Goal: Information Seeking & Learning: Learn about a topic

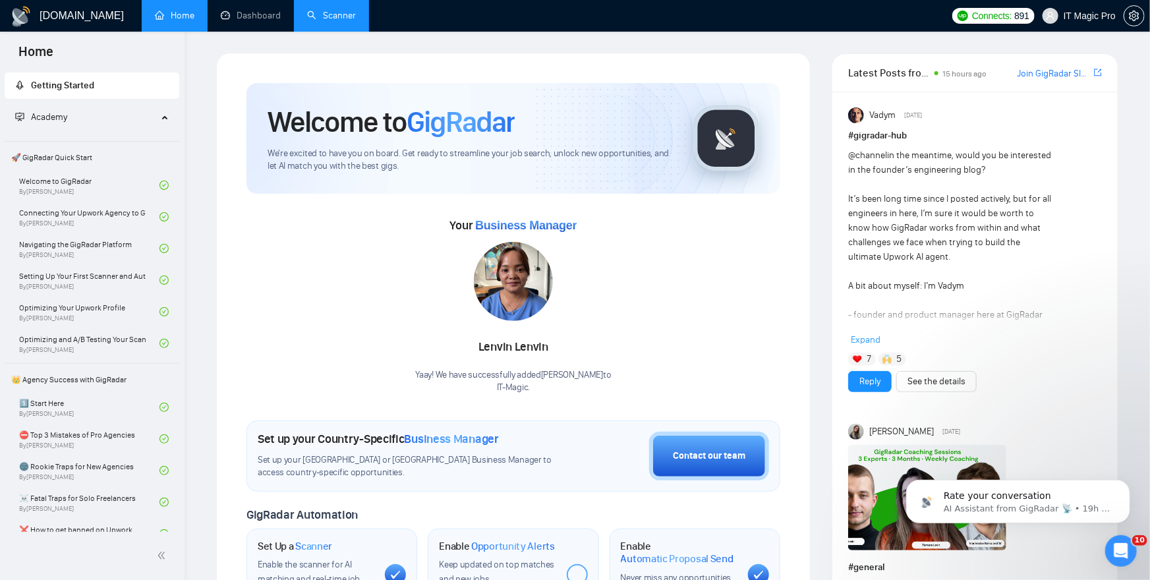
click at [325, 15] on link "Scanner" at bounding box center [331, 15] width 49 height 11
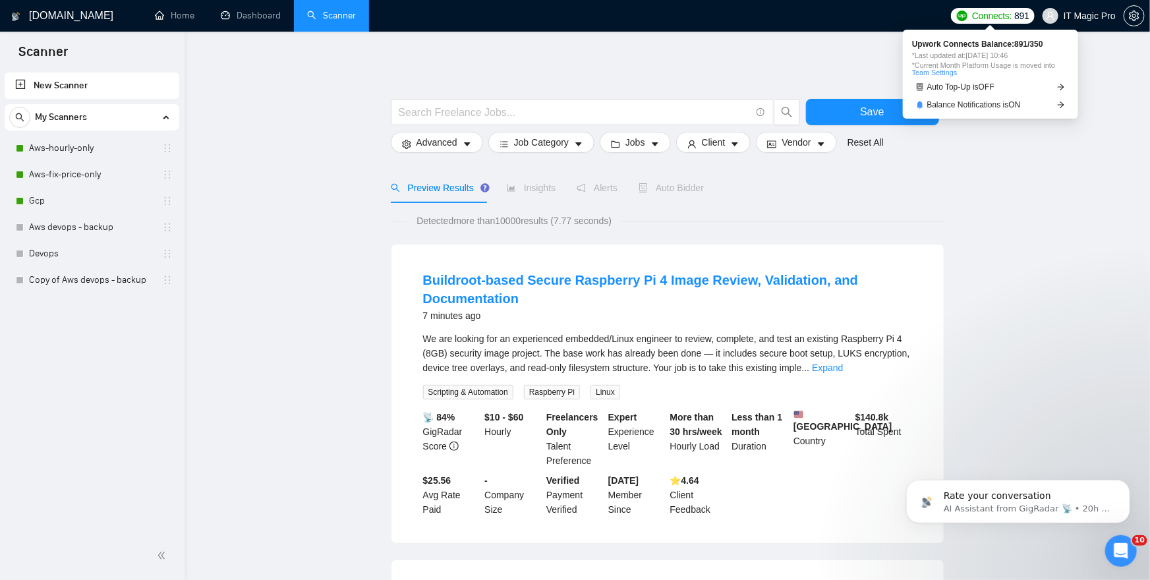
click at [1015, 20] on span "891" at bounding box center [1022, 16] width 15 height 15
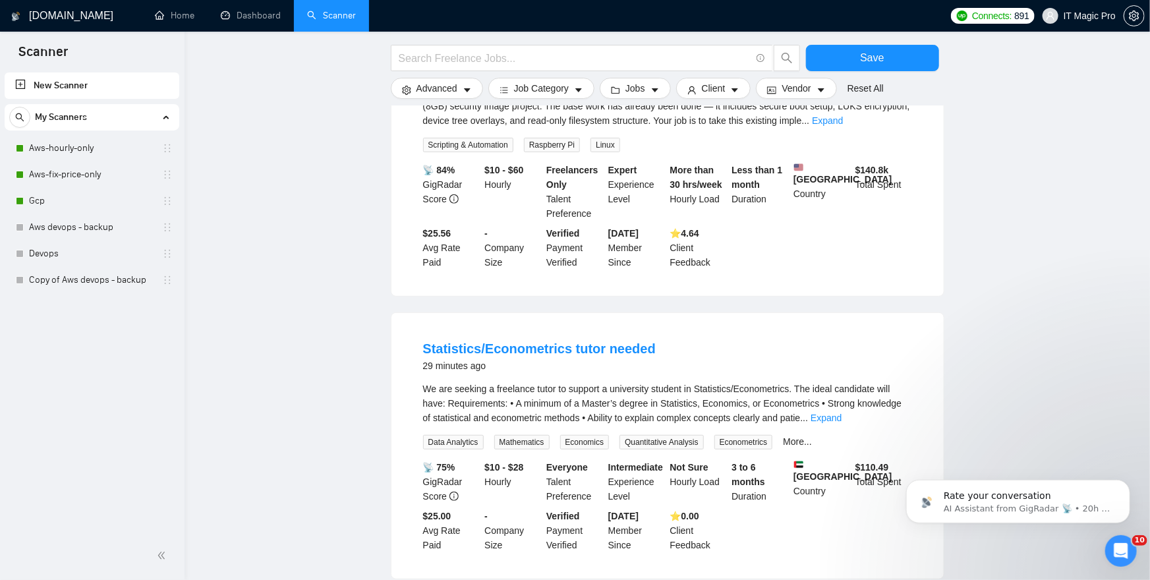
scroll to position [250, 0]
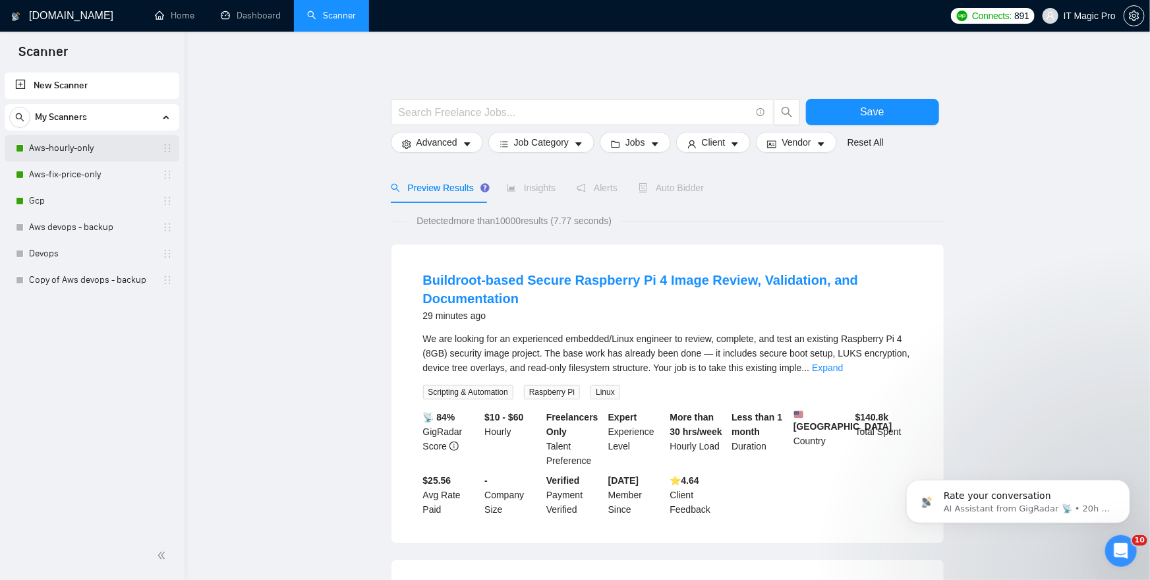
click at [123, 158] on link "Aws-hourly-only" at bounding box center [91, 148] width 125 height 26
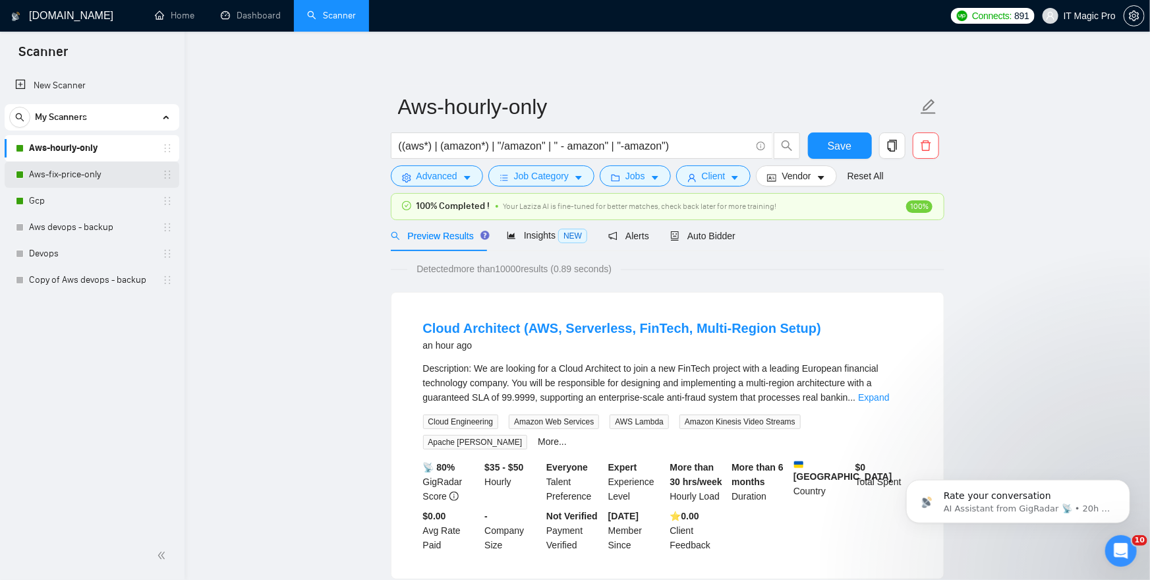
click at [109, 180] on link "Aws-fix-price-only" at bounding box center [91, 175] width 125 height 26
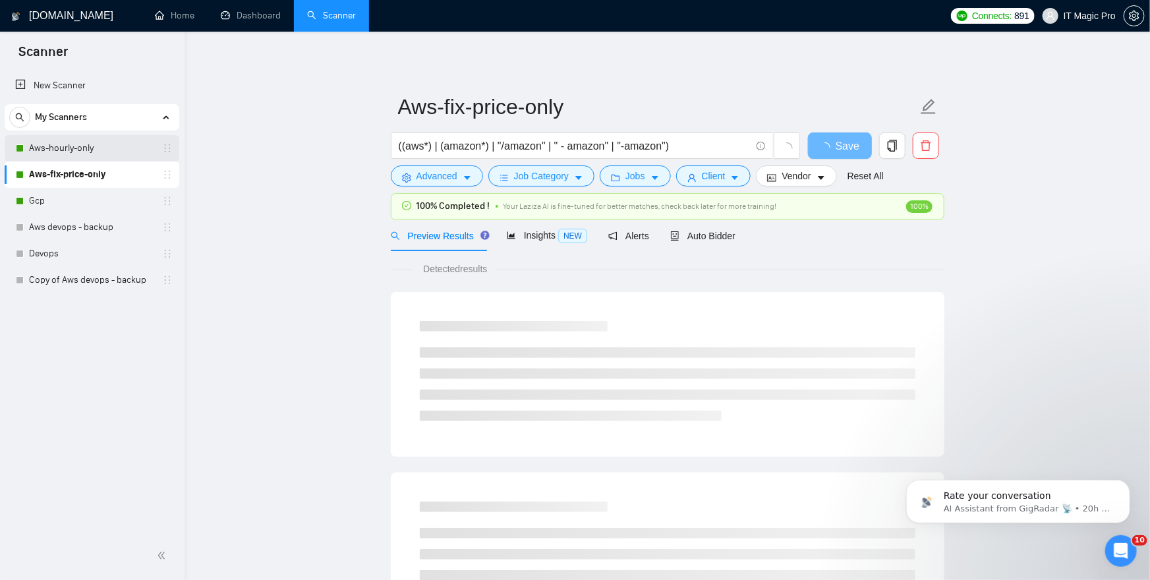
click at [113, 147] on link "Aws-hourly-only" at bounding box center [91, 148] width 125 height 26
